Goal: Transaction & Acquisition: Book appointment/travel/reservation

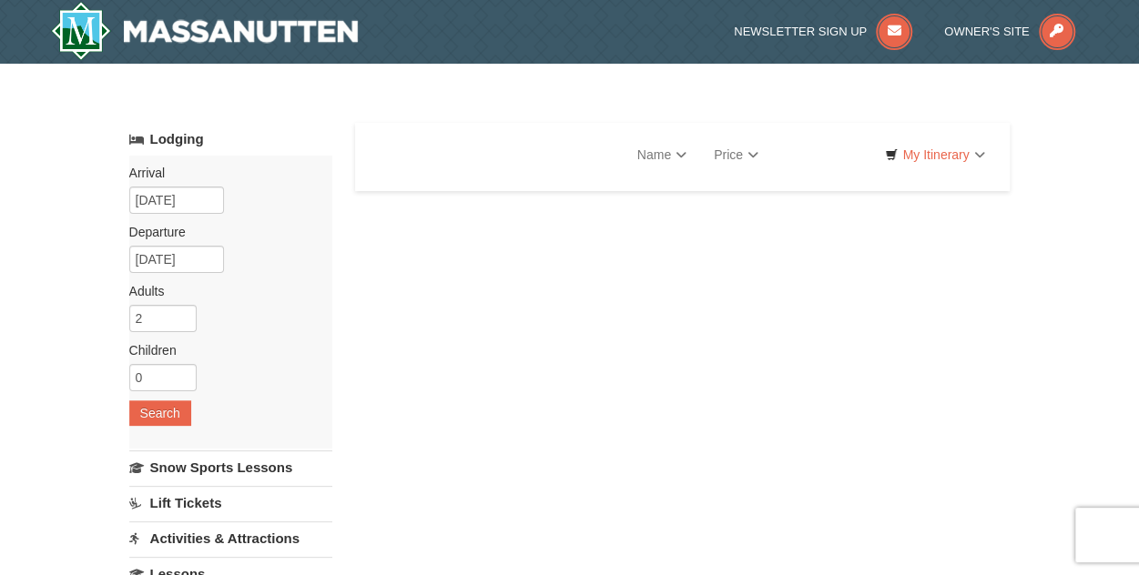
select select "10"
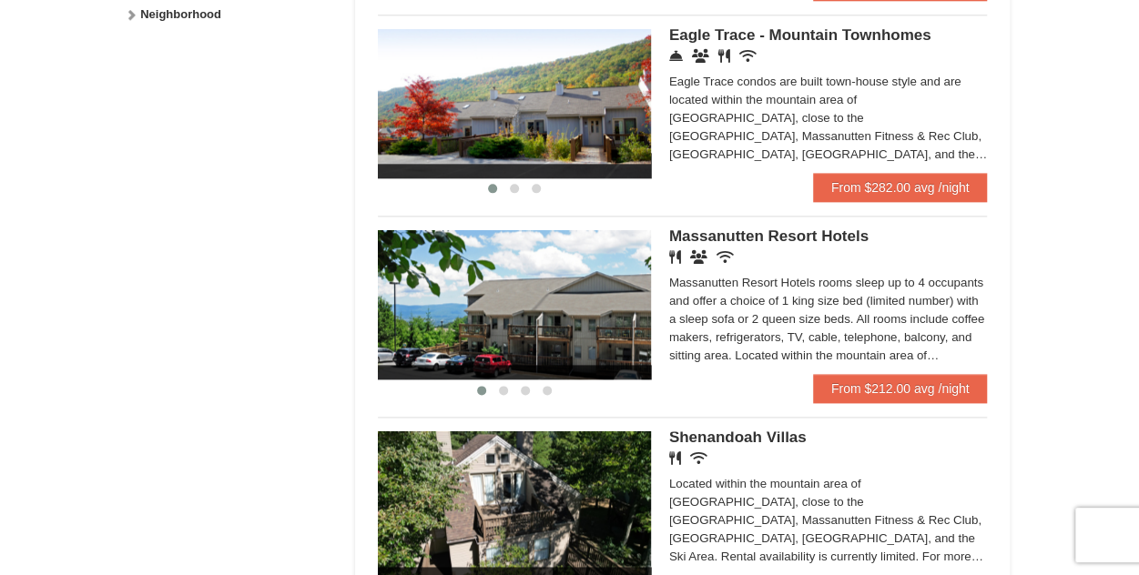
scroll to position [910, 0]
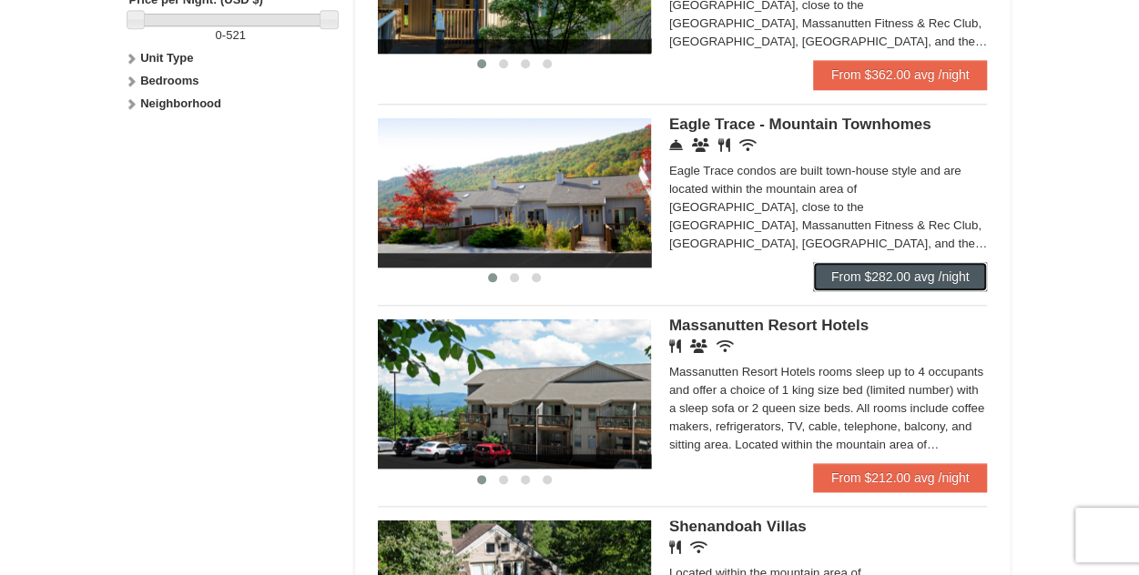
click at [861, 281] on link "From $282.00 avg /night" at bounding box center [900, 276] width 175 height 29
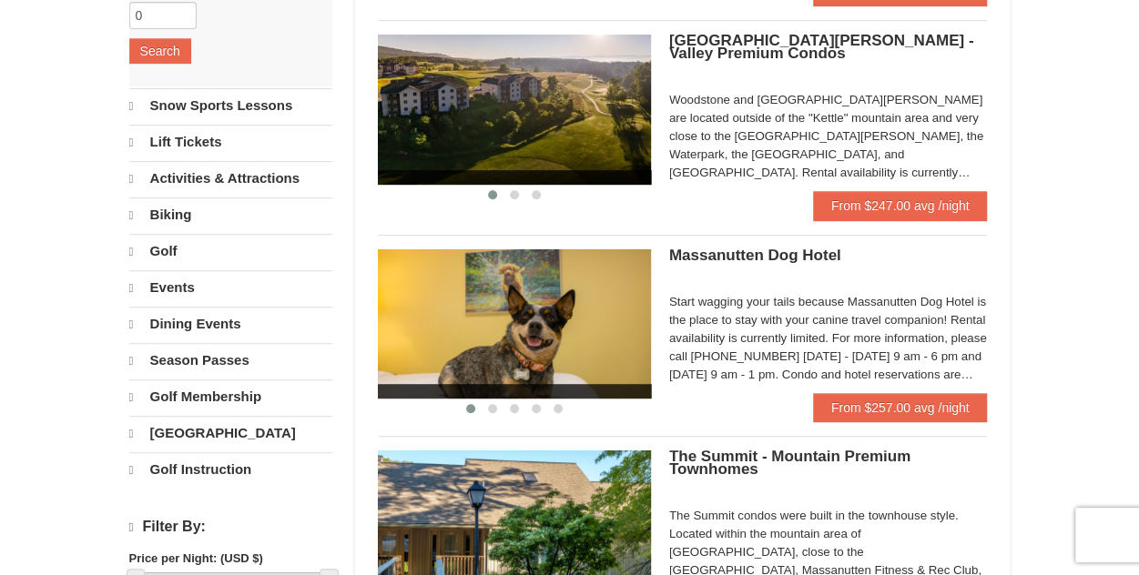
scroll to position [363, 0]
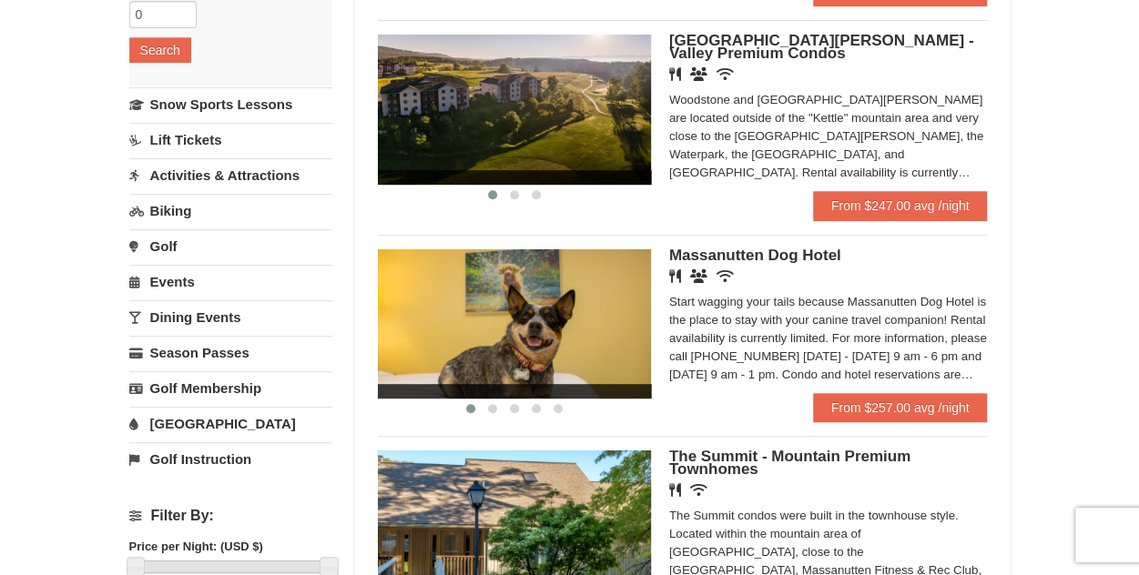
click at [792, 38] on span "[GEOGRAPHIC_DATA][PERSON_NAME] - Valley Premium Condos" at bounding box center [821, 47] width 305 height 30
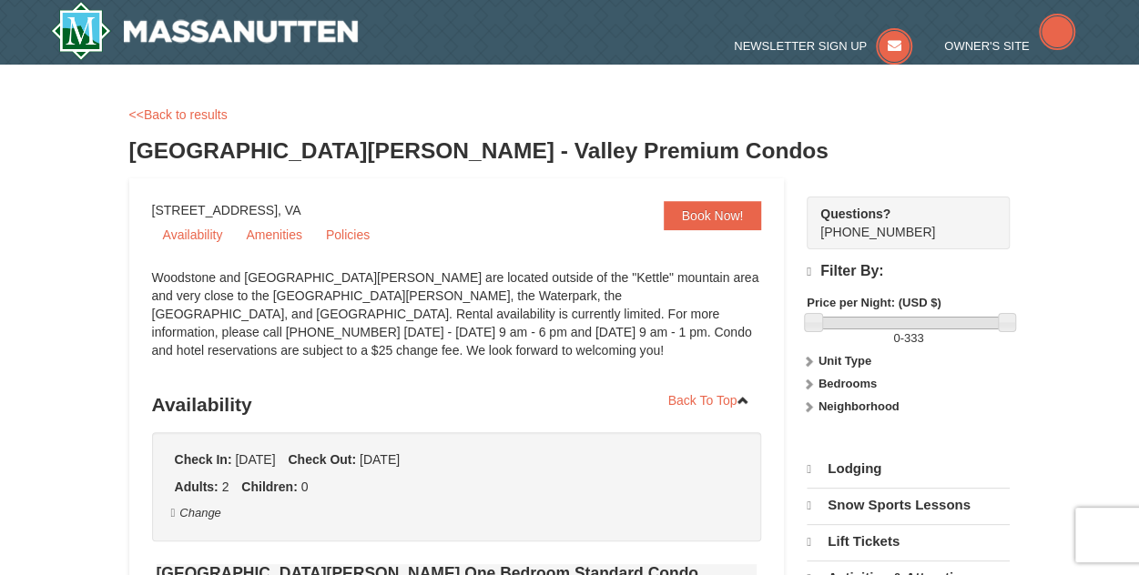
select select "10"
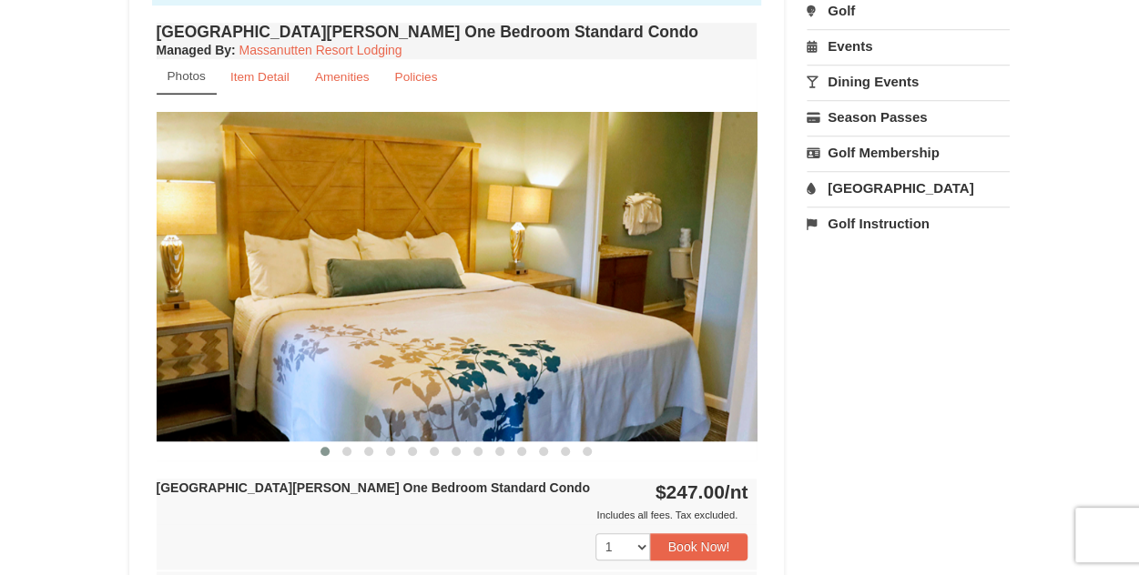
scroll to position [637, 0]
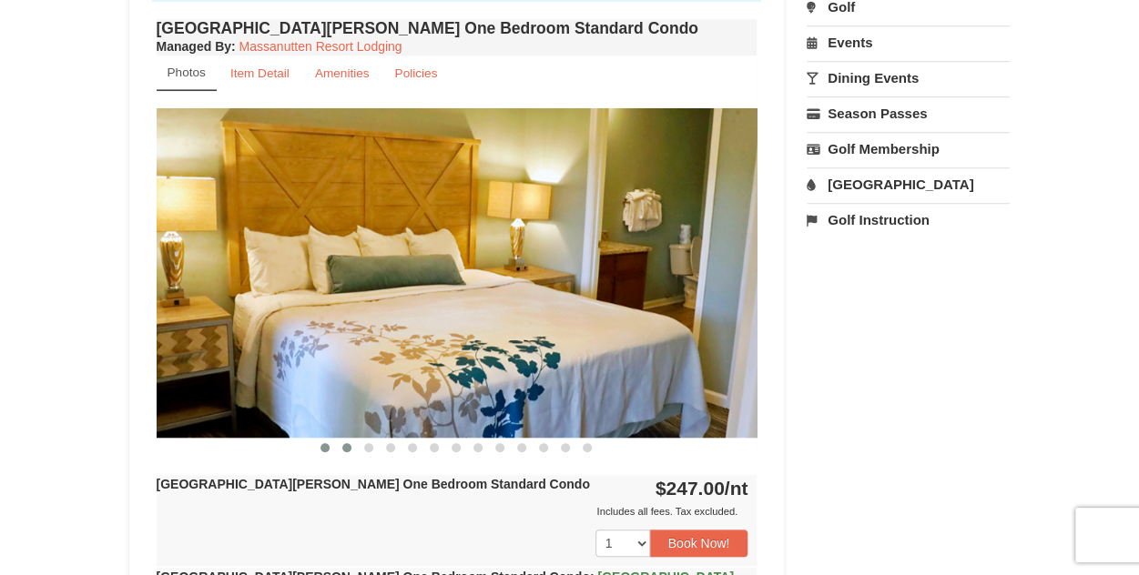
click at [347, 449] on span at bounding box center [346, 447] width 9 height 9
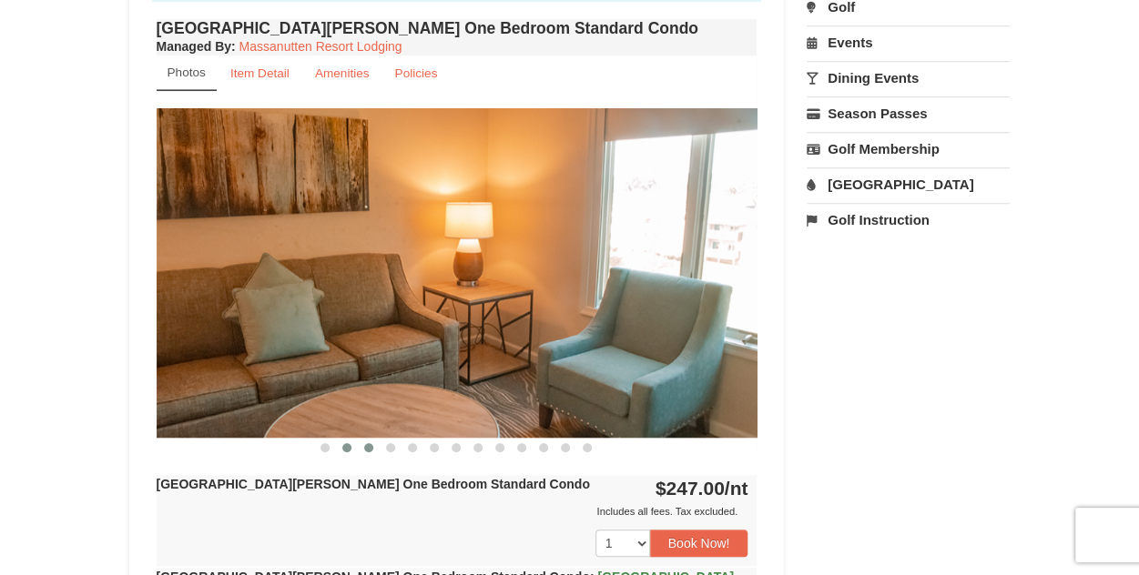
click at [368, 448] on span at bounding box center [368, 447] width 9 height 9
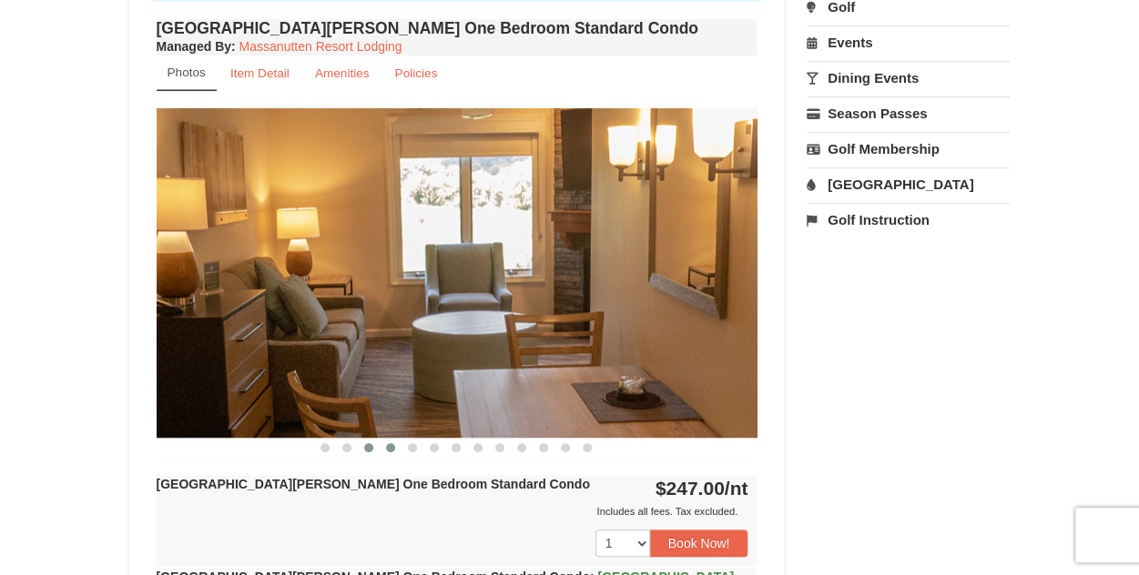
click at [391, 453] on button at bounding box center [391, 448] width 22 height 18
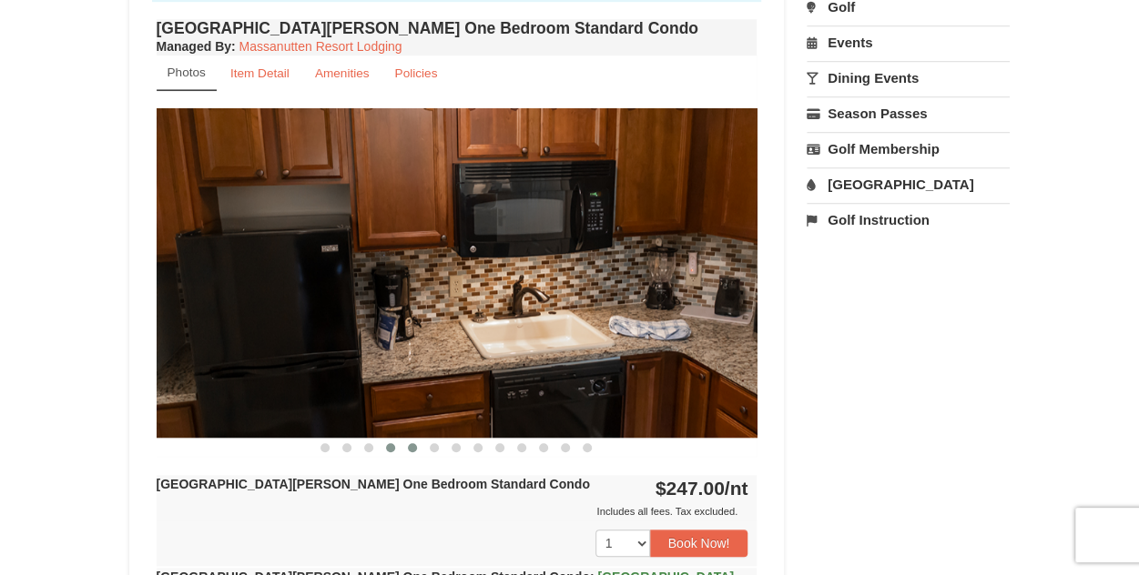
click at [415, 454] on button at bounding box center [412, 448] width 22 height 18
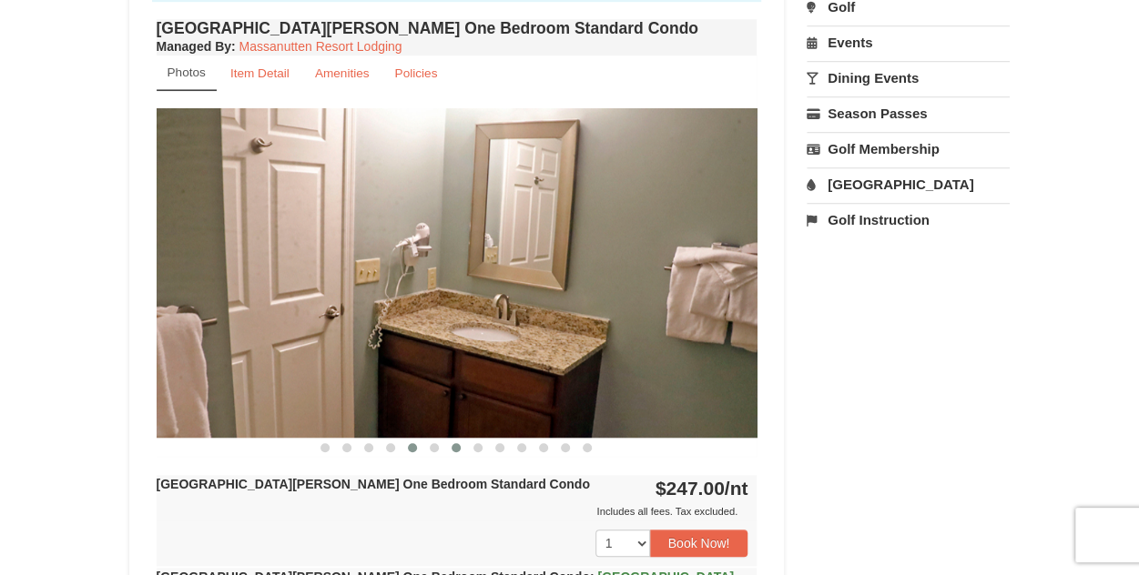
click at [450, 455] on button at bounding box center [456, 448] width 22 height 18
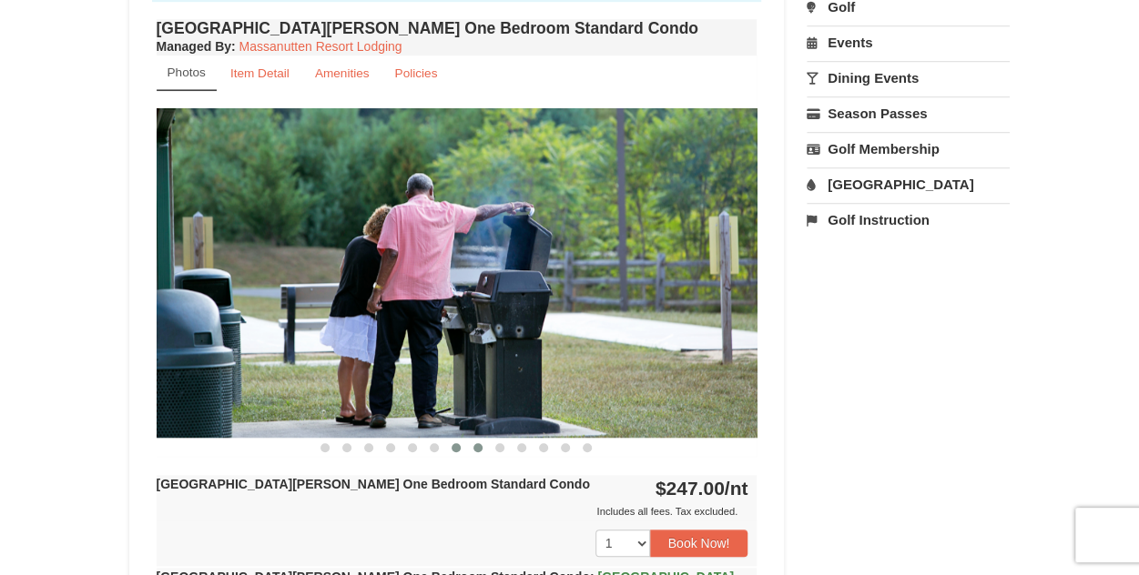
click at [477, 450] on span at bounding box center [477, 447] width 9 height 9
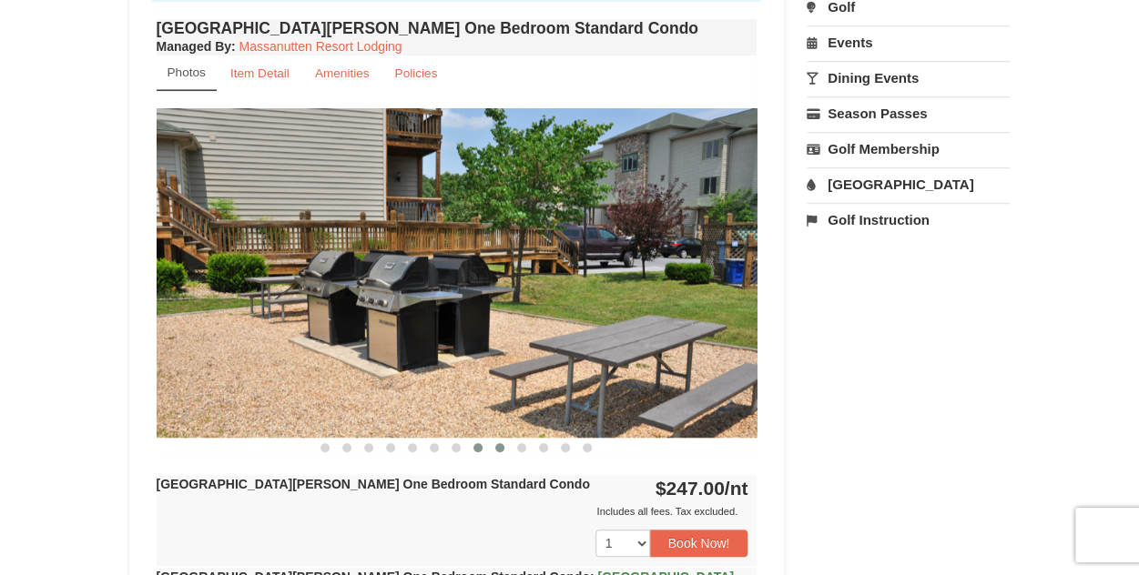
click at [501, 447] on span at bounding box center [499, 447] width 9 height 9
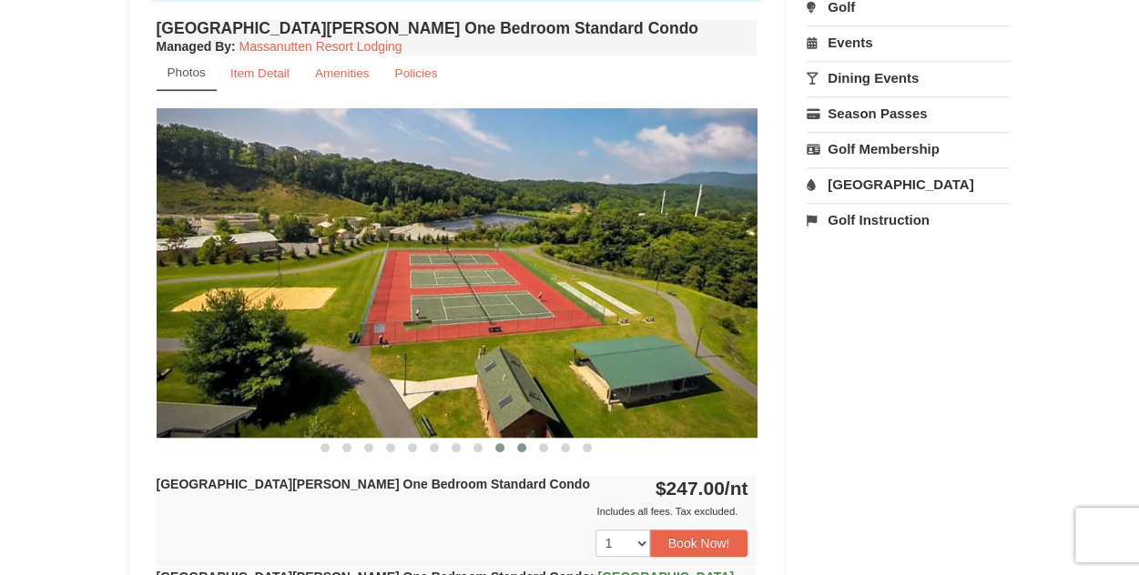
click at [526, 451] on button at bounding box center [522, 448] width 22 height 18
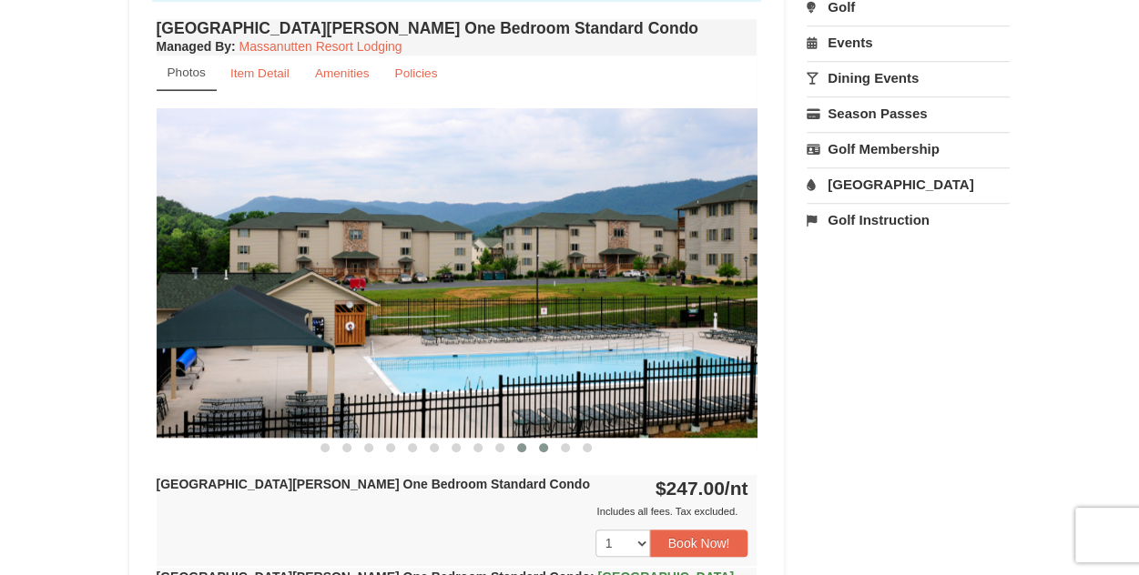
click at [544, 451] on span at bounding box center [543, 447] width 9 height 9
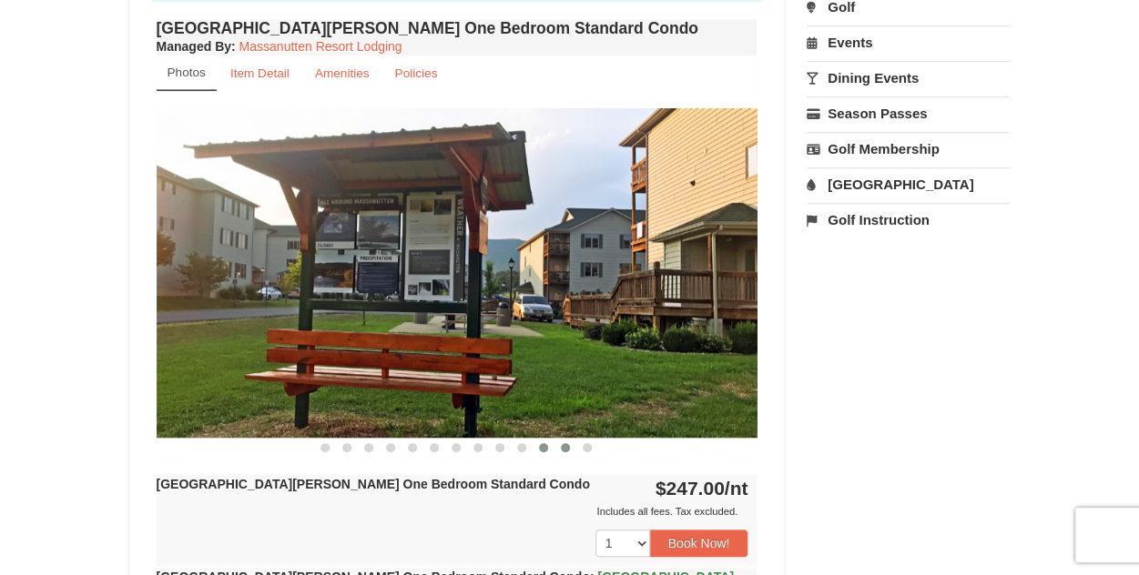
click at [566, 446] on span at bounding box center [565, 447] width 9 height 9
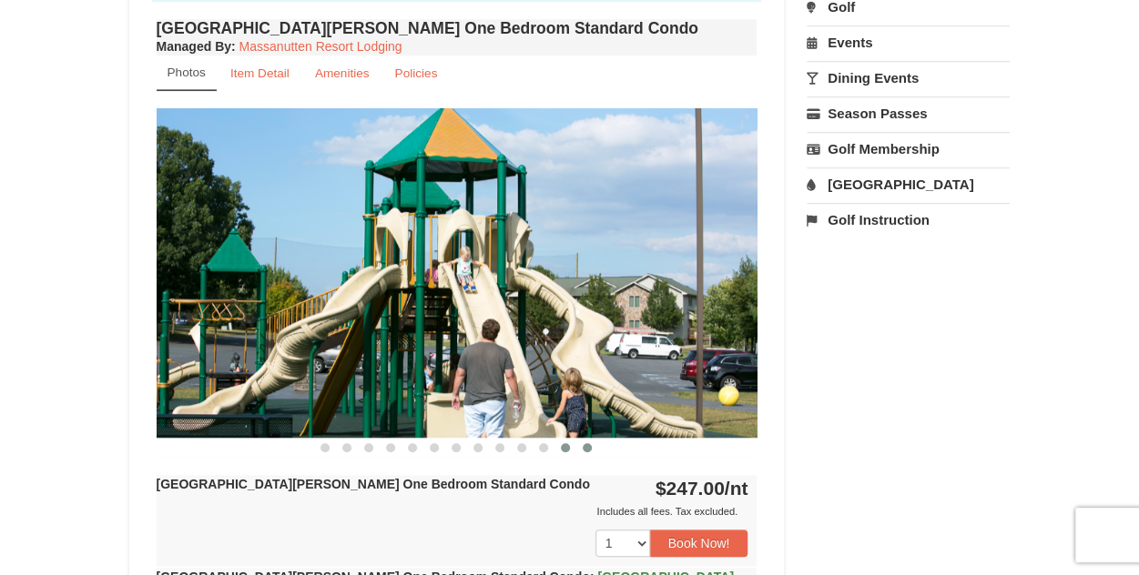
click at [579, 451] on button at bounding box center [587, 448] width 22 height 18
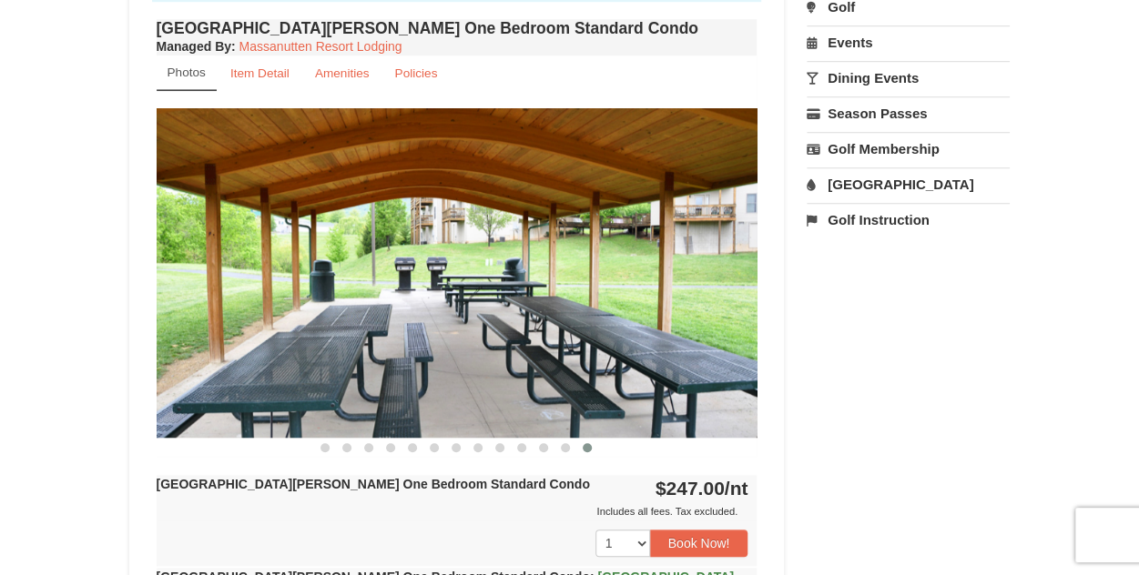
click at [592, 441] on button at bounding box center [587, 448] width 22 height 18
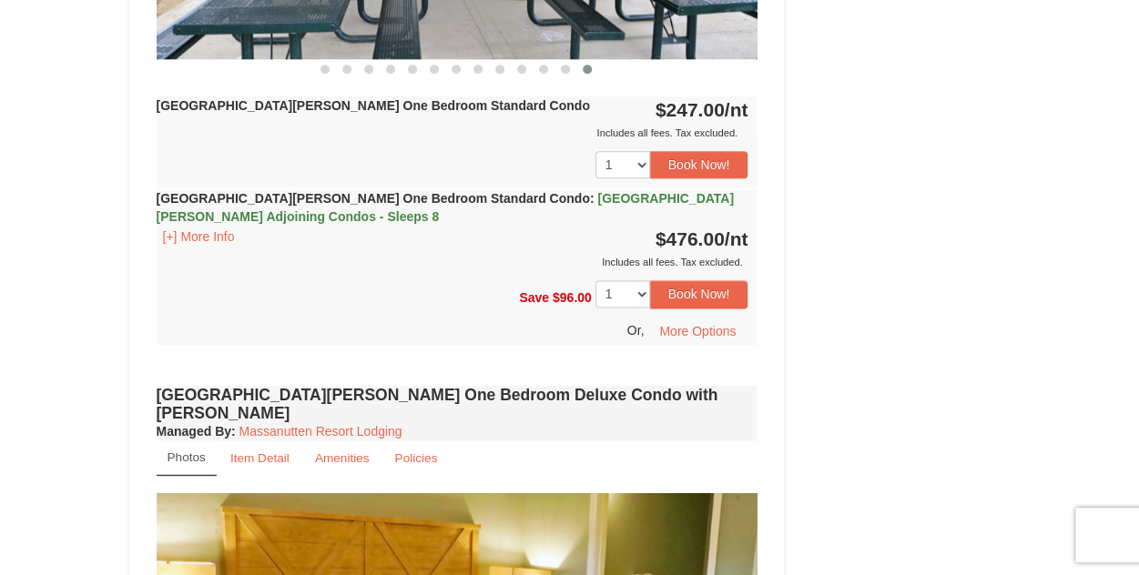
scroll to position [819, 0]
